Goal: Task Accomplishment & Management: Manage account settings

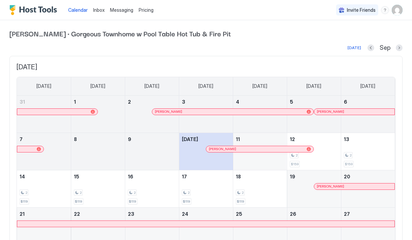
click at [101, 11] on span "Inbox" at bounding box center [98, 10] width 11 height 6
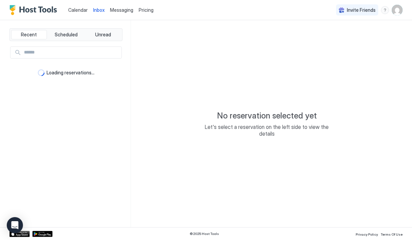
click at [123, 14] on div "Messaging" at bounding box center [121, 10] width 29 height 12
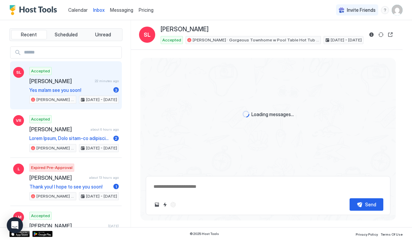
type textarea "*"
click at [123, 11] on span "Messaging" at bounding box center [121, 10] width 23 height 6
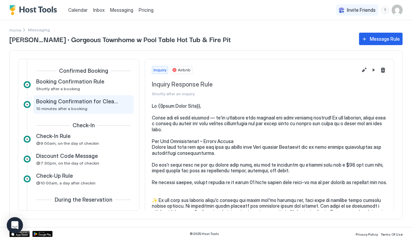
scroll to position [70, 0]
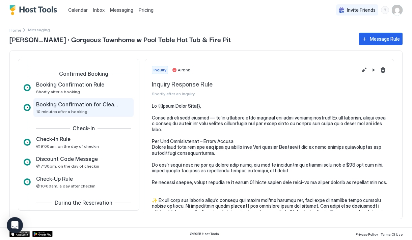
click at [94, 114] on div "Booking Confirmation for Cleaner 10 minutes after a booking" at bounding box center [78, 107] width 85 height 13
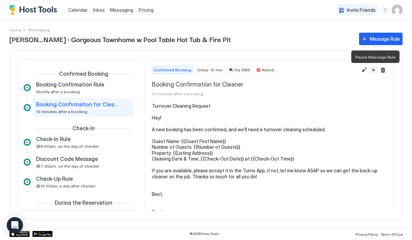
click at [374, 69] on button "Pause Message Rule" at bounding box center [373, 70] width 8 height 8
